Goal: Task Accomplishment & Management: Use online tool/utility

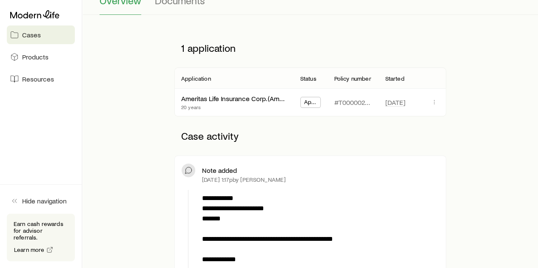
scroll to position [85, 0]
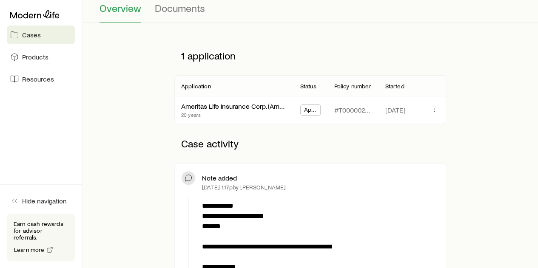
click at [33, 36] on span "Cases" at bounding box center [31, 35] width 19 height 9
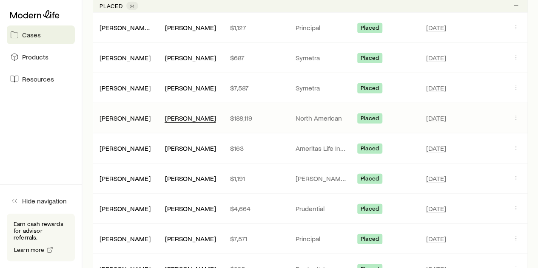
scroll to position [1063, 0]
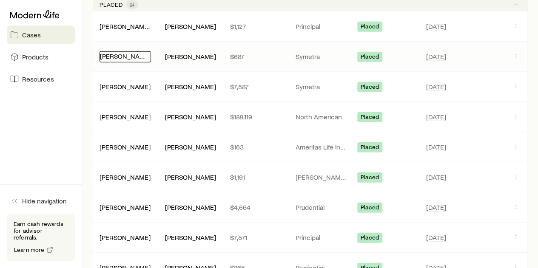
click at [129, 53] on link "[PERSON_NAME]" at bounding box center [125, 56] width 51 height 8
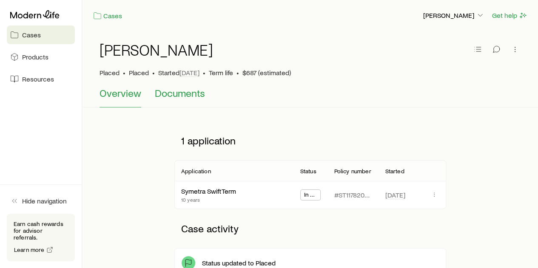
click at [177, 93] on span "Documents" at bounding box center [180, 93] width 50 height 12
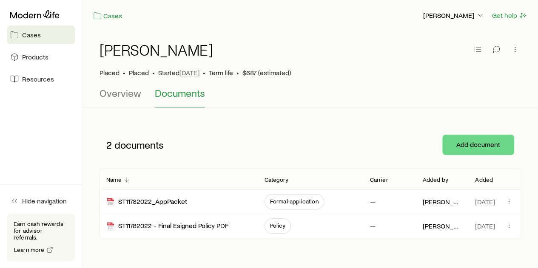
click at [24, 34] on span "Cases" at bounding box center [31, 35] width 19 height 9
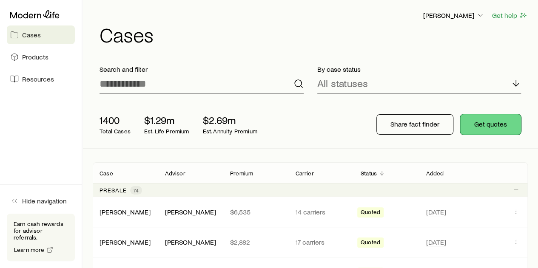
click at [496, 123] on button "Get quotes" at bounding box center [490, 124] width 61 height 20
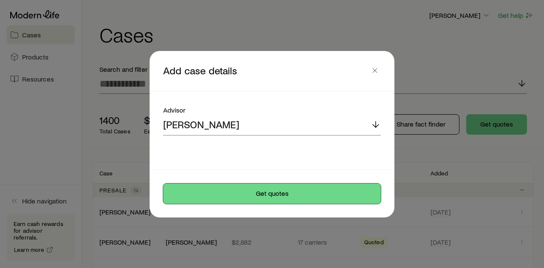
click at [270, 189] on button "Get quotes" at bounding box center [272, 194] width 218 height 20
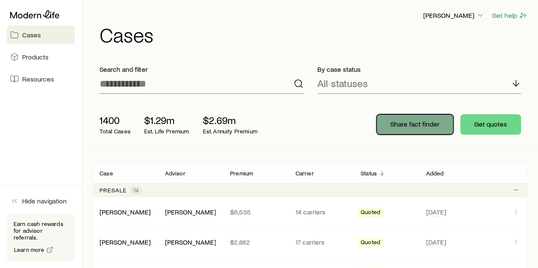
click at [417, 123] on p "Share fact finder" at bounding box center [414, 124] width 49 height 9
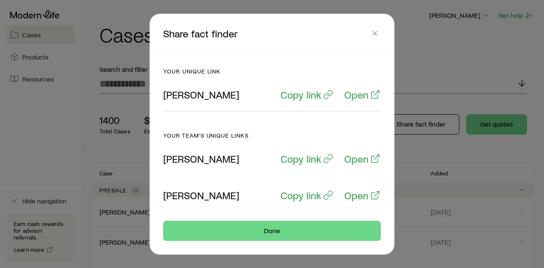
click at [206, 97] on p "[PERSON_NAME]" at bounding box center [201, 94] width 76 height 12
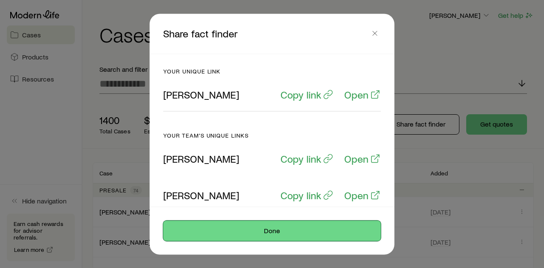
click at [271, 234] on button "Done" at bounding box center [272, 231] width 218 height 20
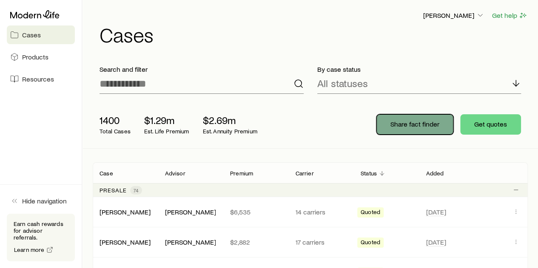
click at [409, 122] on p "Share fact finder" at bounding box center [414, 124] width 49 height 9
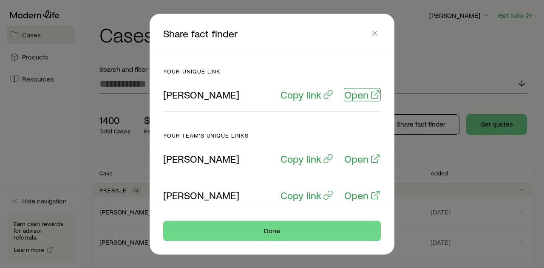
click at [358, 94] on p "Open" at bounding box center [356, 94] width 24 height 12
click at [375, 32] on icon "button" at bounding box center [375, 33] width 9 height 9
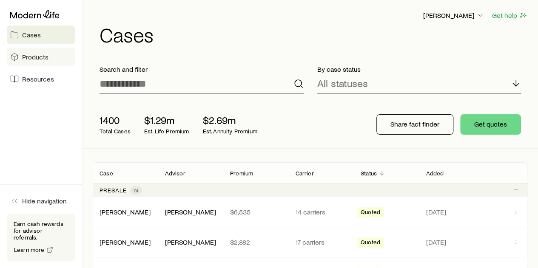
click at [37, 59] on span "Products" at bounding box center [35, 57] width 26 height 9
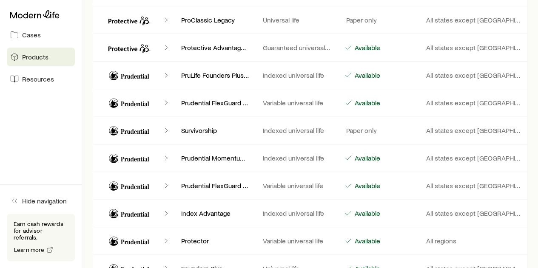
scroll to position [3317, 0]
